Goal: Task Accomplishment & Management: Use online tool/utility

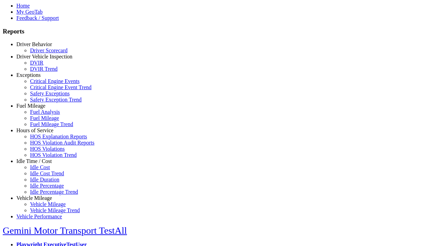
click at [39, 164] on link "Idle Time / Cost" at bounding box center [34, 161] width 36 height 6
click at [44, 170] on link "Idle Cost" at bounding box center [40, 167] width 20 height 6
select select
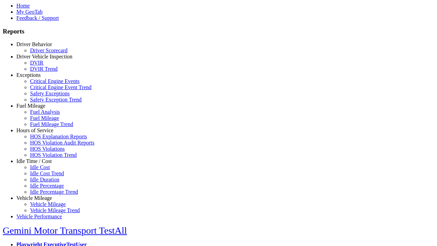
select select
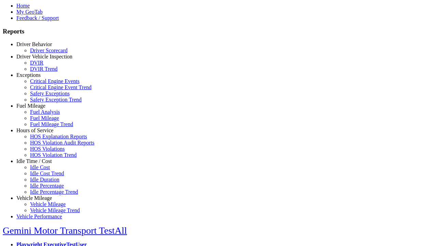
select select
select select "**"
